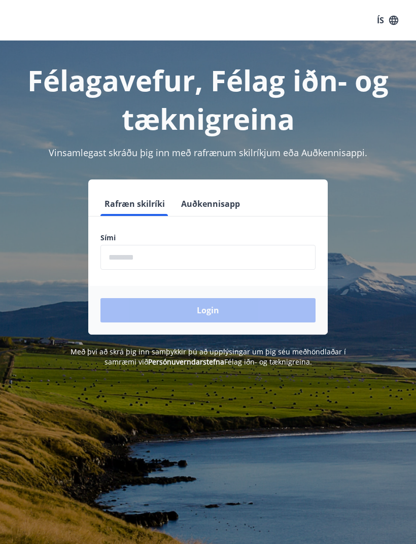
click at [237, 245] on input "phone" at bounding box center [207, 257] width 215 height 25
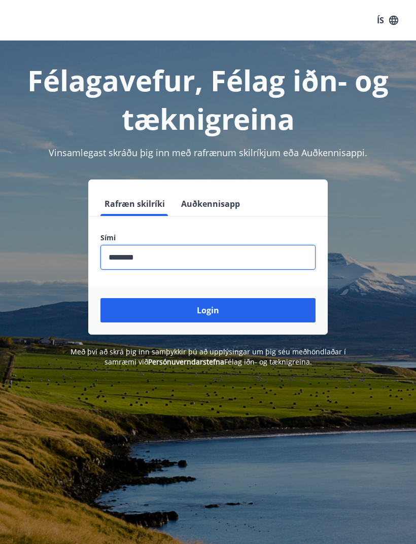
type input "********"
click at [205, 310] on button "Login" at bounding box center [207, 310] width 215 height 24
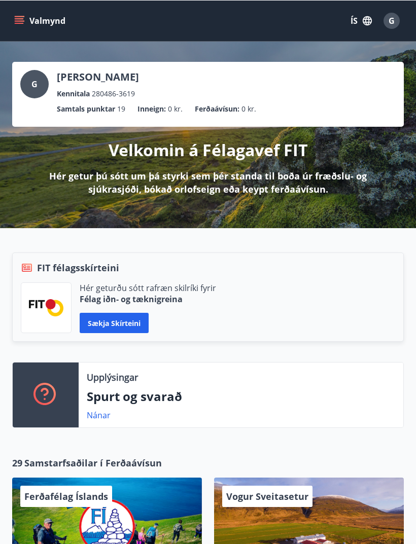
click at [21, 20] on icon "menu" at bounding box center [20, 20] width 11 height 1
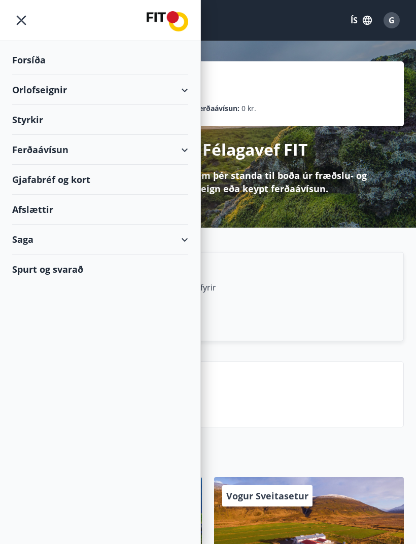
click at [55, 96] on div "Orlofseignir" at bounding box center [100, 90] width 176 height 30
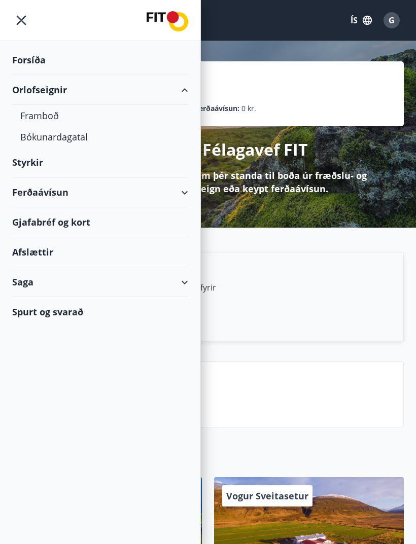
click at [53, 141] on div "Bókunardagatal" at bounding box center [100, 136] width 160 height 21
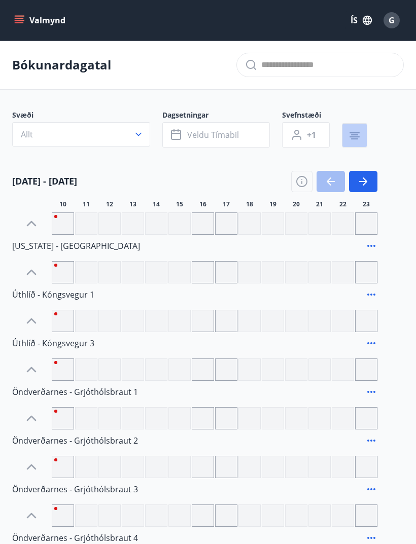
click at [350, 138] on icon "button" at bounding box center [354, 136] width 12 height 12
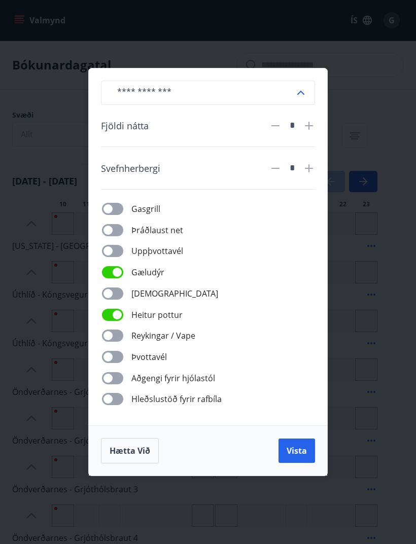
click at [300, 450] on span "Vista" at bounding box center [296, 450] width 20 height 11
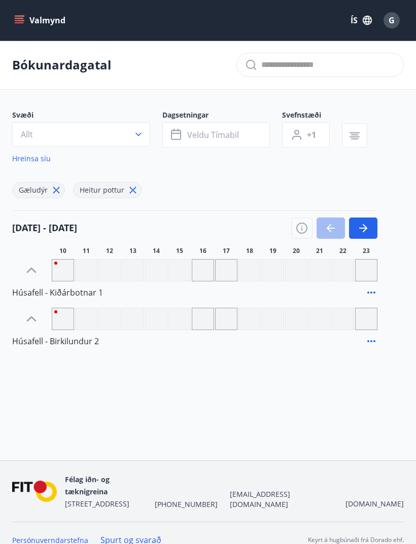
click at [361, 223] on icon "button" at bounding box center [363, 228] width 12 height 12
click at [362, 225] on icon "button" at bounding box center [363, 228] width 12 height 12
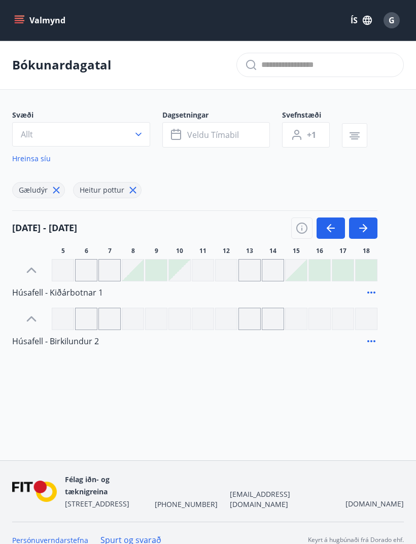
click at [361, 222] on icon "button" at bounding box center [363, 228] width 12 height 12
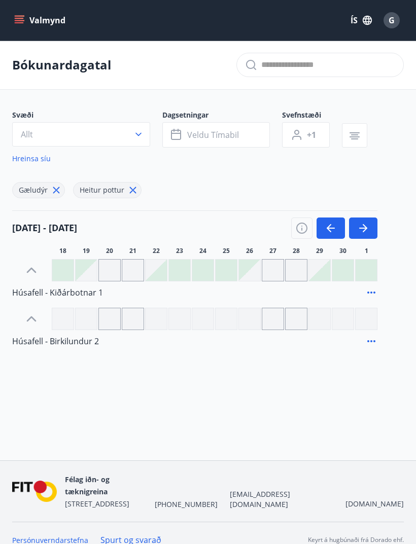
click at [359, 221] on button "button" at bounding box center [363, 227] width 28 height 21
click at [361, 219] on button "button" at bounding box center [363, 227] width 28 height 21
click at [302, 230] on icon "button" at bounding box center [301, 229] width 1 height 3
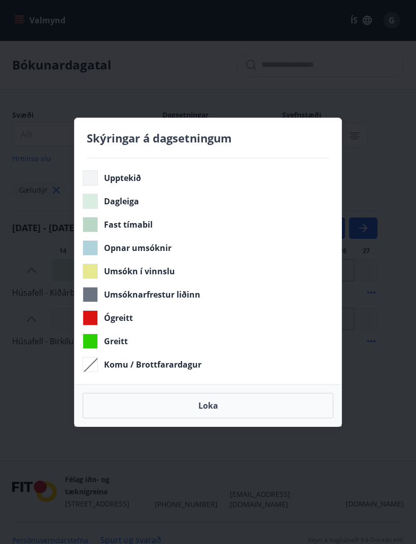
click at [228, 406] on button "Loka" at bounding box center [208, 405] width 250 height 25
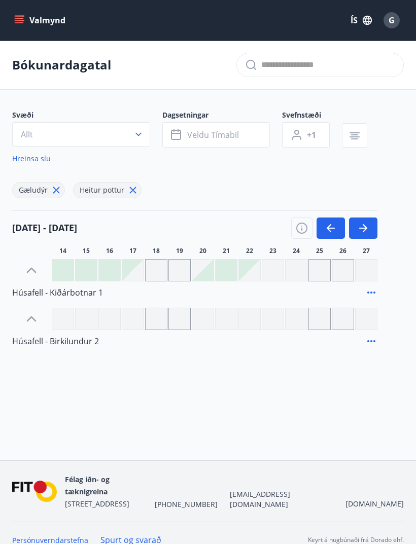
click at [134, 193] on icon at bounding box center [132, 189] width 11 height 11
click at [137, 320] on div at bounding box center [133, 319] width 22 height 22
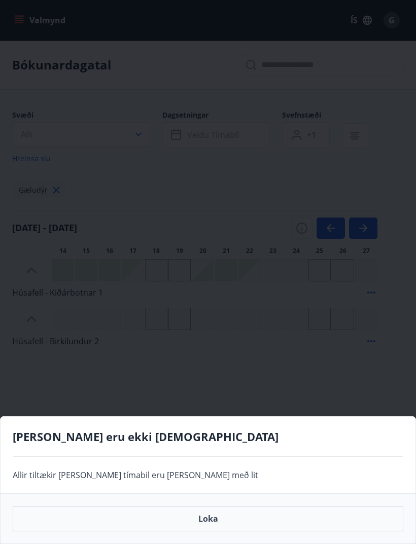
click at [136, 362] on div "[PERSON_NAME] eru ekki [DEMOGRAPHIC_DATA] Allir tiltækir [PERSON_NAME] tímabil …" at bounding box center [208, 272] width 416 height 544
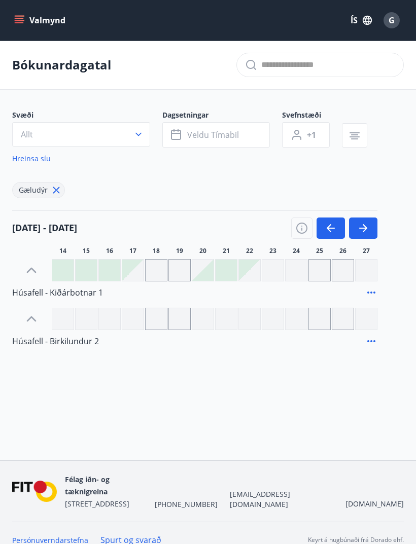
click at [56, 190] on icon at bounding box center [57, 191] width 2 height 2
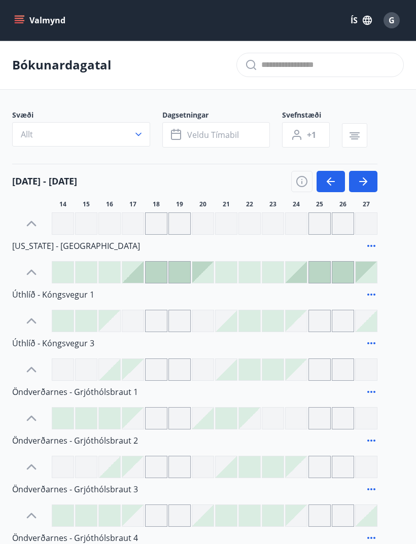
click at [358, 132] on icon "button" at bounding box center [354, 132] width 10 height 1
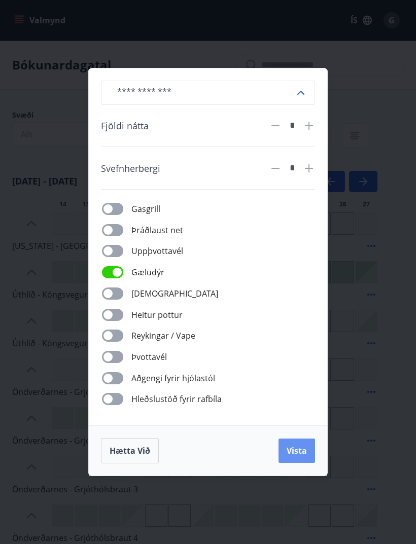
click at [293, 444] on button "Vista" at bounding box center [296, 450] width 36 height 24
